Goal: Information Seeking & Learning: Learn about a topic

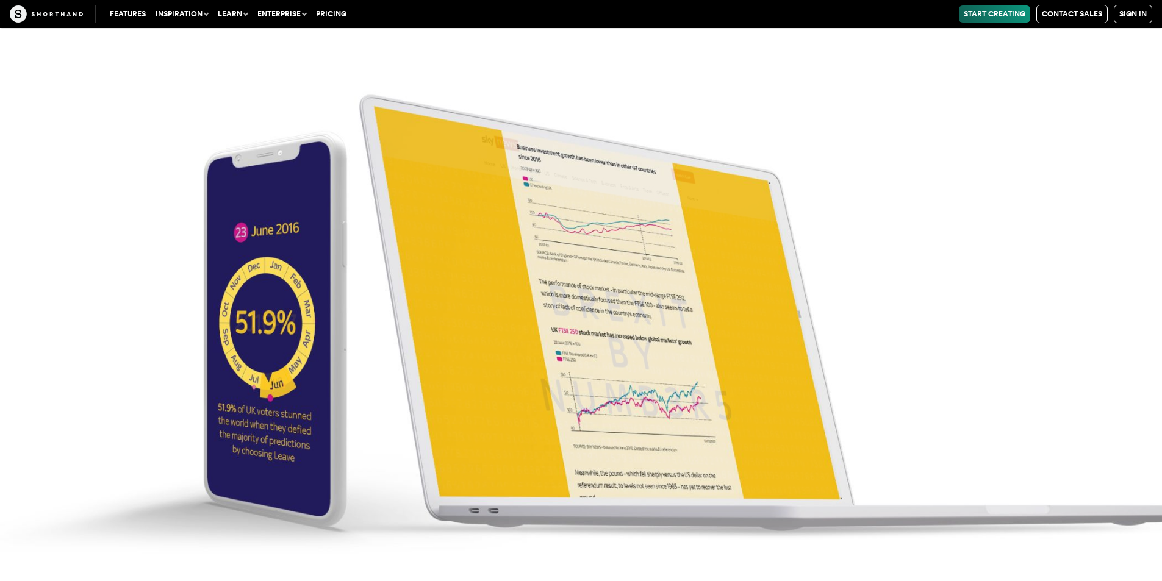
scroll to position [5356, 0]
click at [557, 173] on img at bounding box center [581, 290] width 1162 height 581
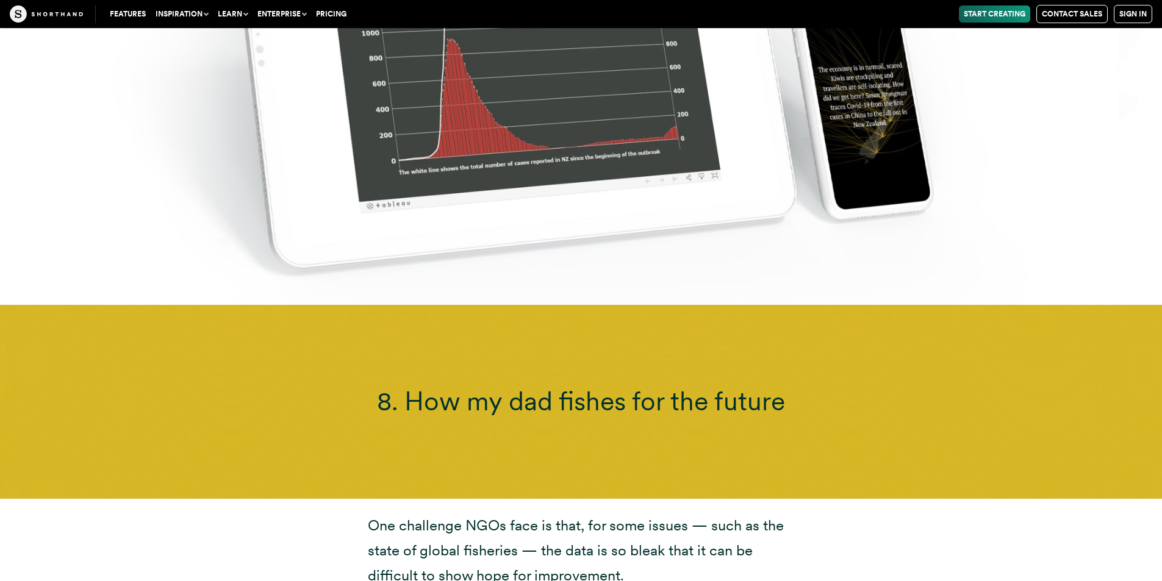
scroll to position [15122, 0]
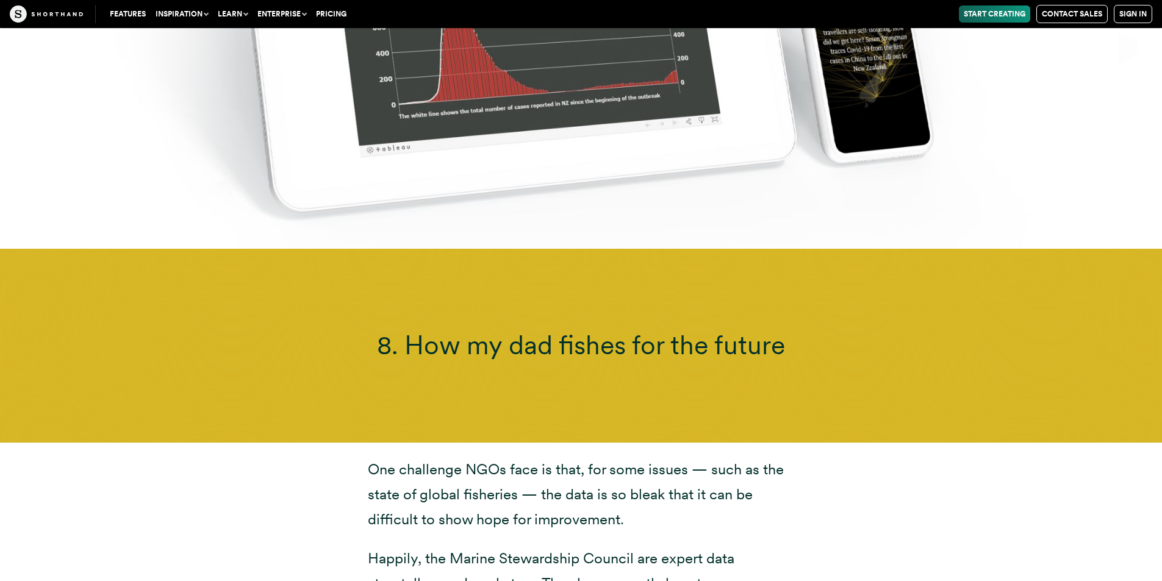
click at [557, 510] on div "One challenge NGOs face is that, for some issues — such as the state of global …" at bounding box center [581, 564] width 1162 height 243
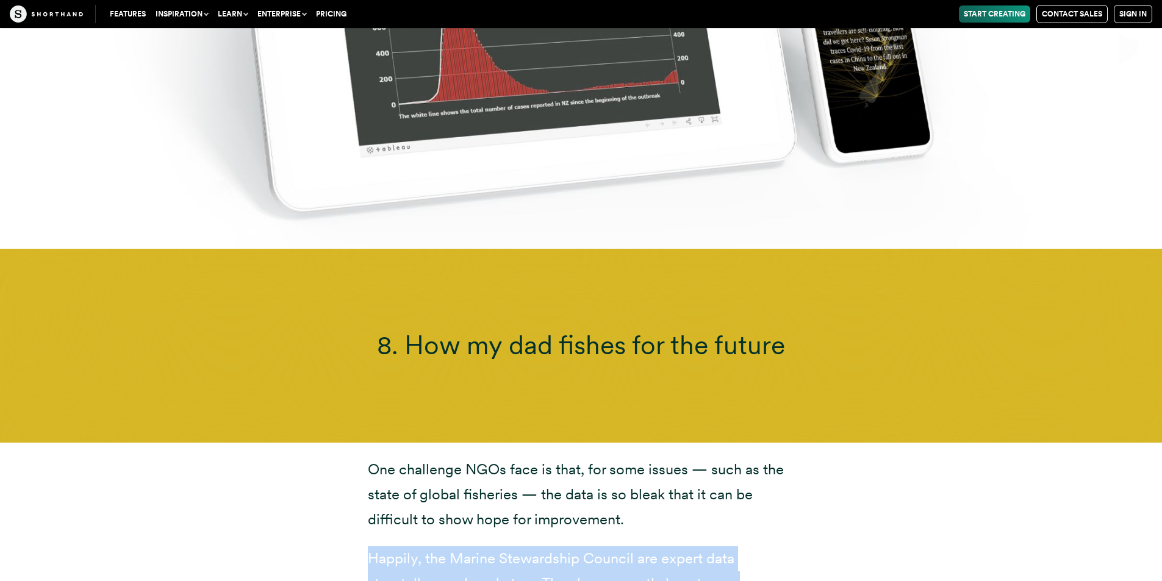
click at [557, 513] on div "One challenge NGOs face is that, for some issues — such as the state of global …" at bounding box center [581, 564] width 1162 height 243
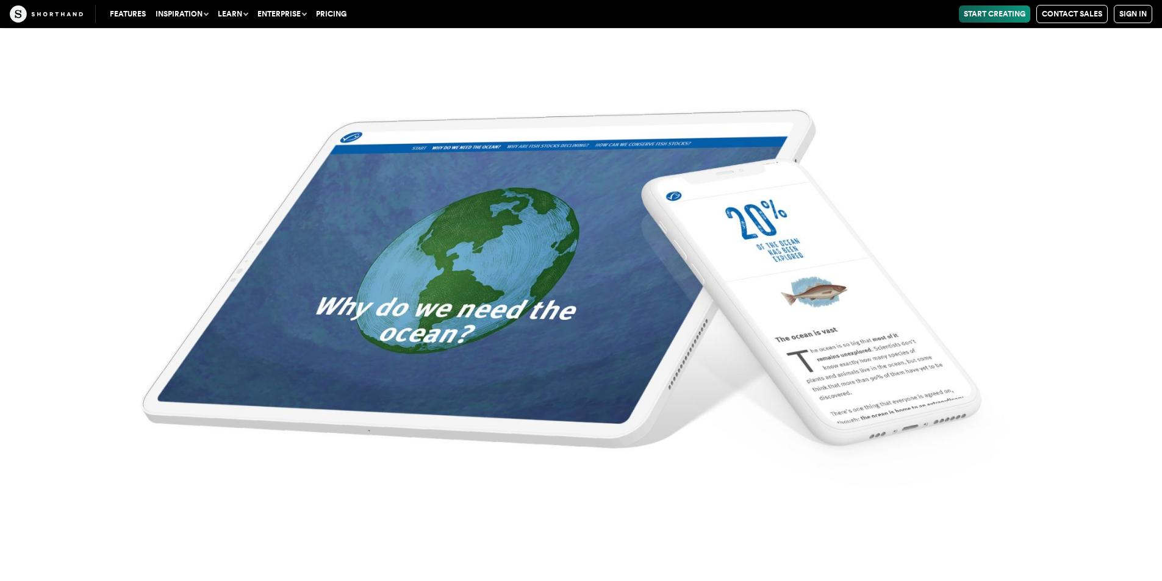
scroll to position [15805, 0]
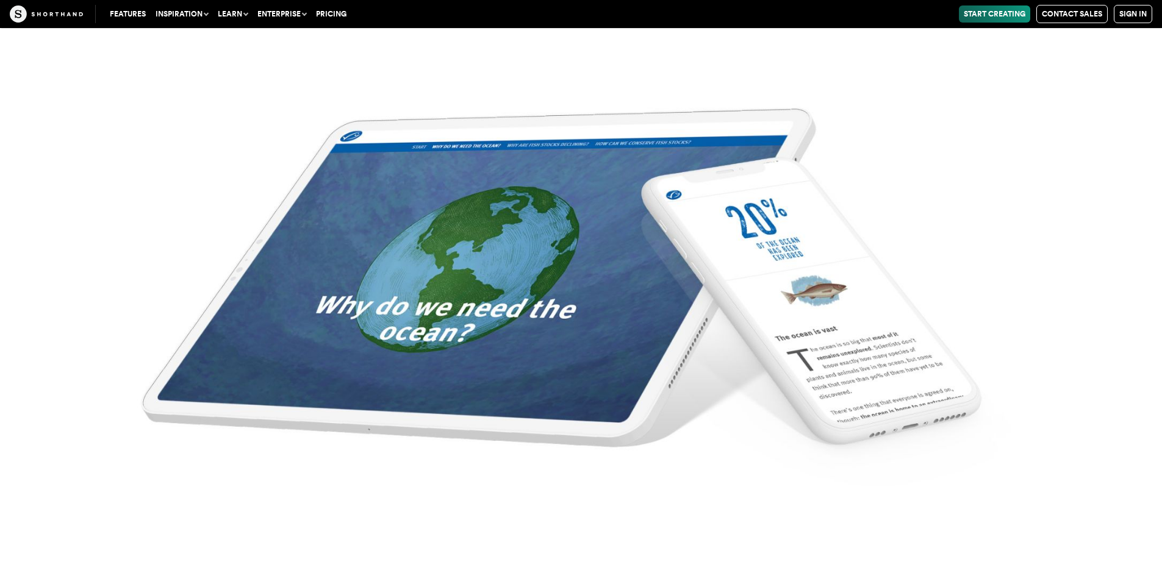
click at [557, 321] on img at bounding box center [581, 292] width 1162 height 581
click at [557, 309] on img at bounding box center [581, 292] width 1162 height 581
click at [557, 275] on img at bounding box center [581, 292] width 1162 height 581
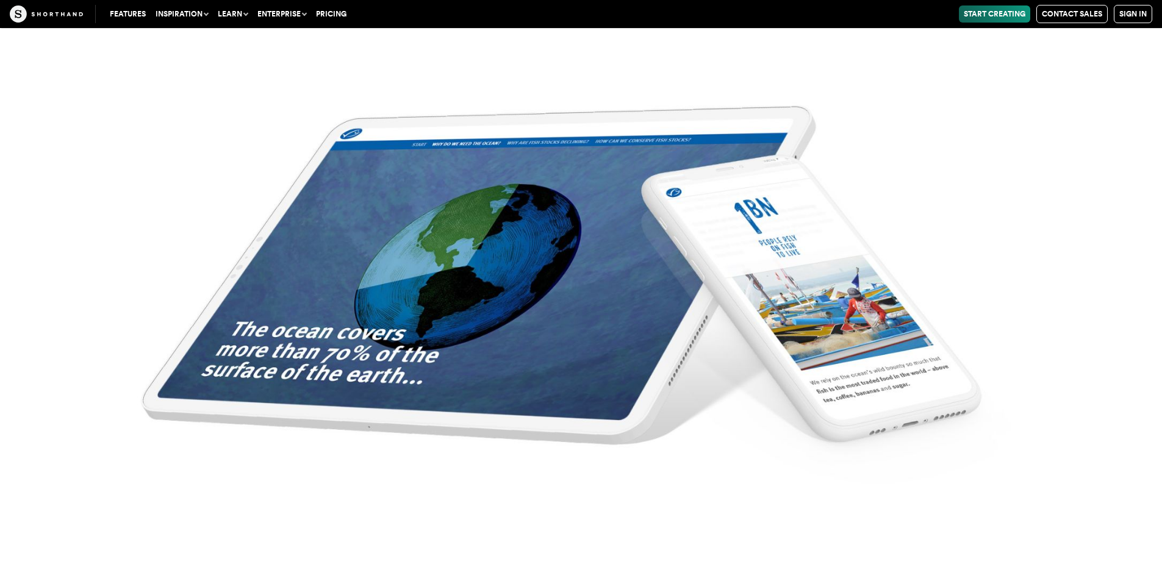
scroll to position [16276, 0]
click at [557, 383] on img at bounding box center [581, 290] width 1162 height 581
click at [557, 322] on img at bounding box center [581, 290] width 1162 height 581
click at [510, 284] on img at bounding box center [581, 290] width 1162 height 581
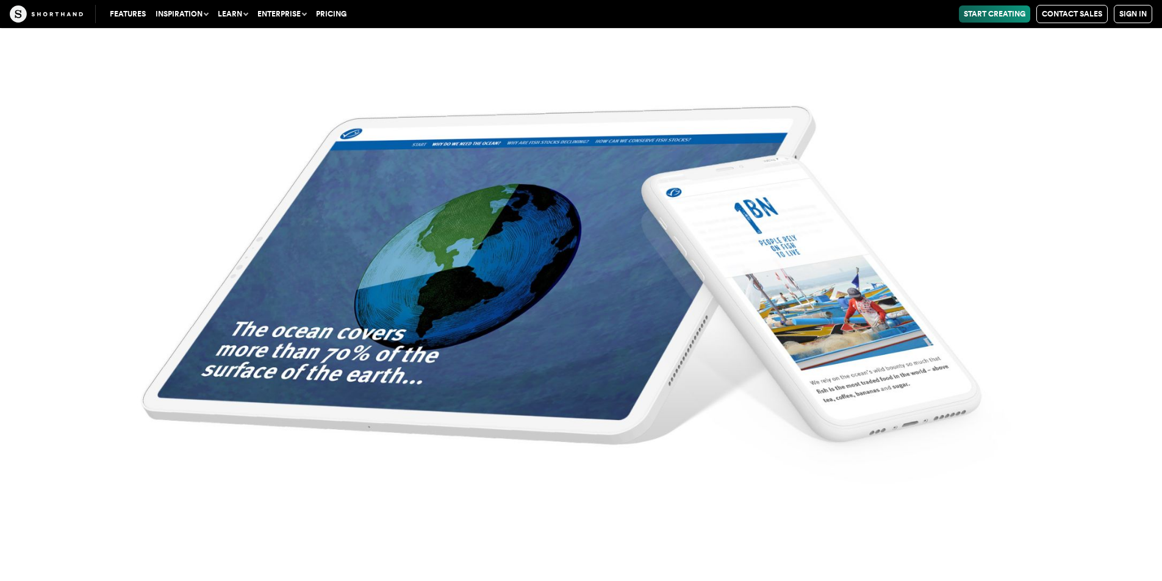
click at [557, 288] on img at bounding box center [581, 290] width 1162 height 581
click at [557, 361] on img at bounding box center [581, 290] width 1162 height 581
click at [557, 360] on img at bounding box center [581, 290] width 1162 height 581
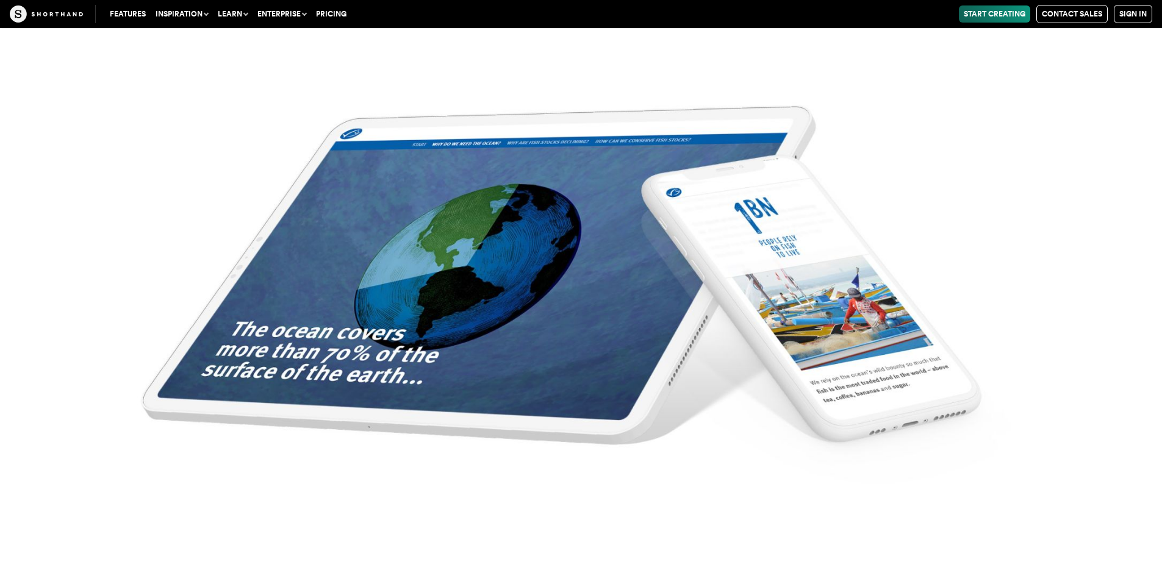
click at [489, 285] on img at bounding box center [581, 290] width 1162 height 581
click at [489, 281] on img at bounding box center [581, 290] width 1162 height 581
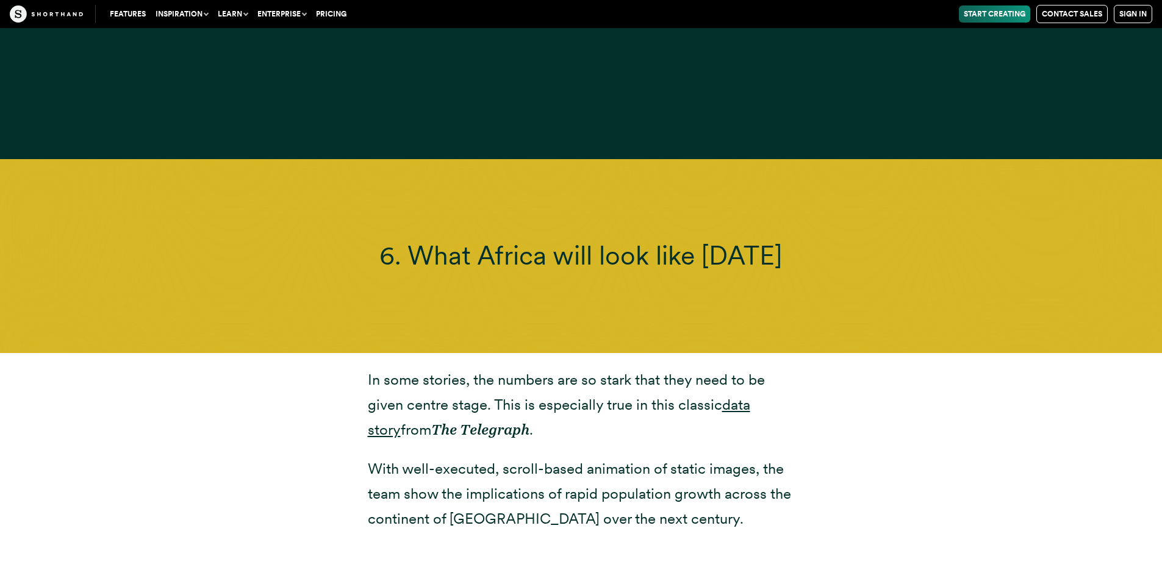
scroll to position [11888, 0]
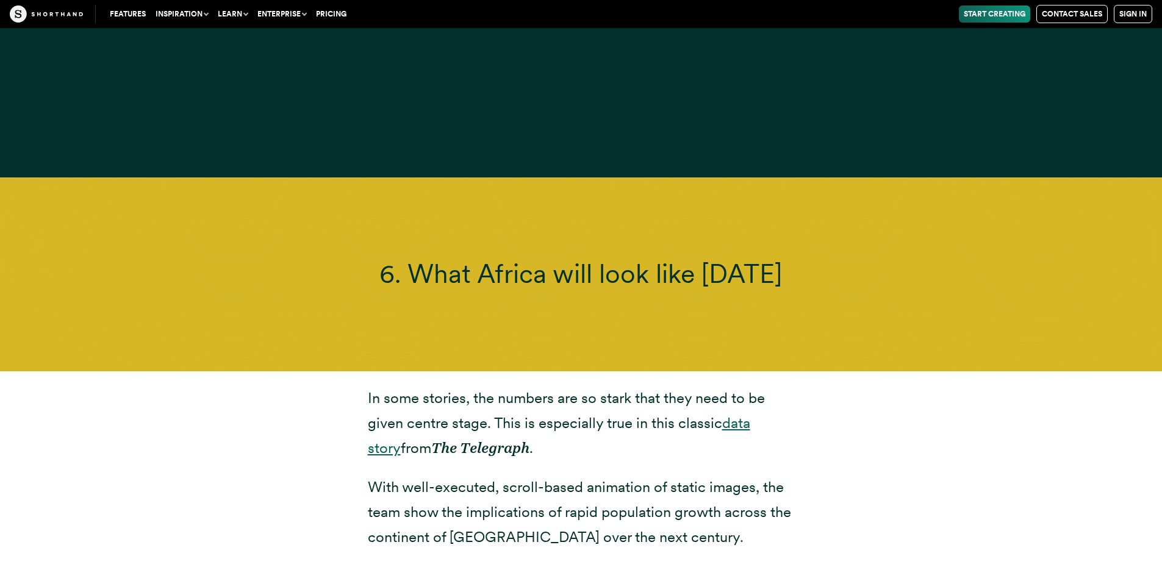
click at [557, 414] on link "data story" at bounding box center [559, 435] width 382 height 43
